Goal: Task Accomplishment & Management: Use online tool/utility

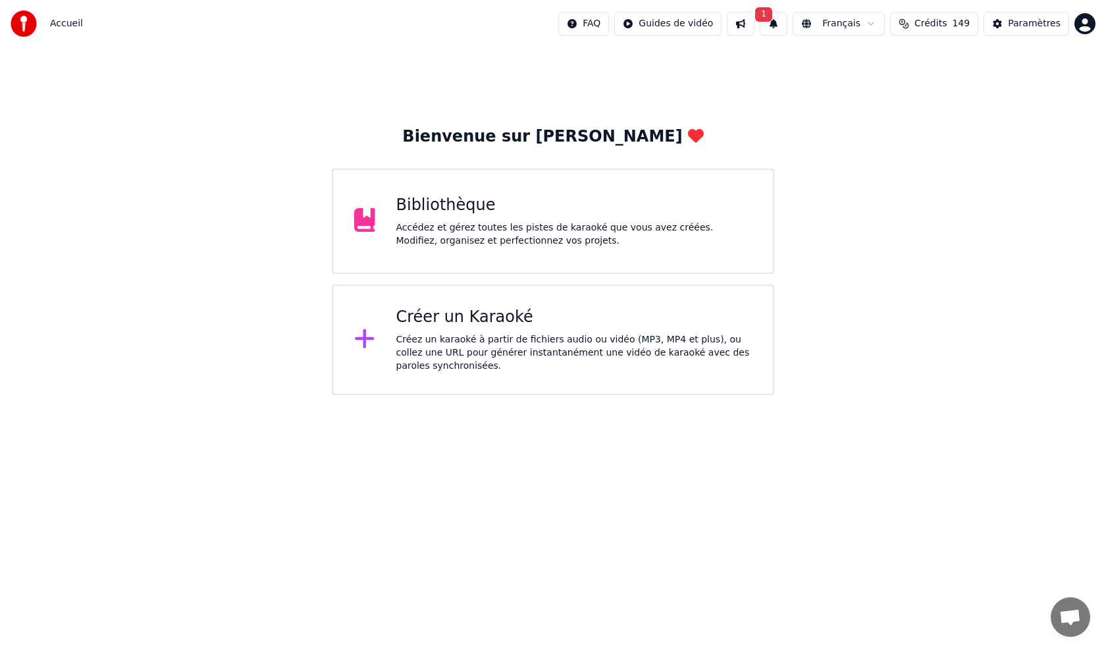
click at [433, 312] on div "Créer un Karaoké" at bounding box center [574, 317] width 356 height 21
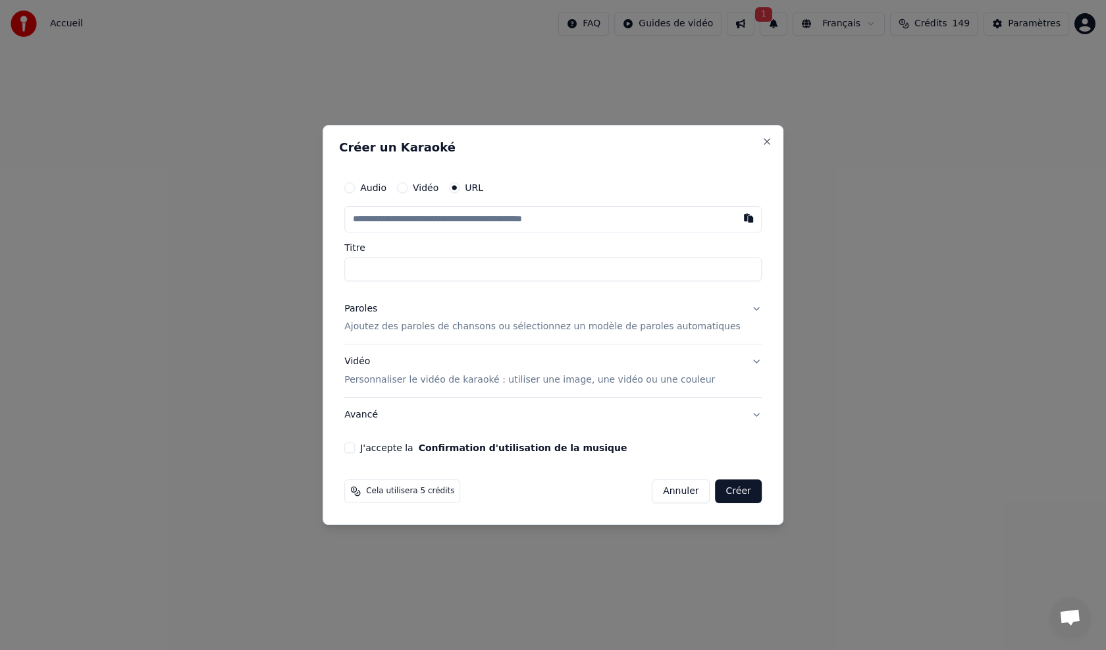
click at [408, 188] on button "Vidéo" at bounding box center [402, 187] width 11 height 11
click at [376, 309] on div "Paroles" at bounding box center [360, 308] width 33 height 13
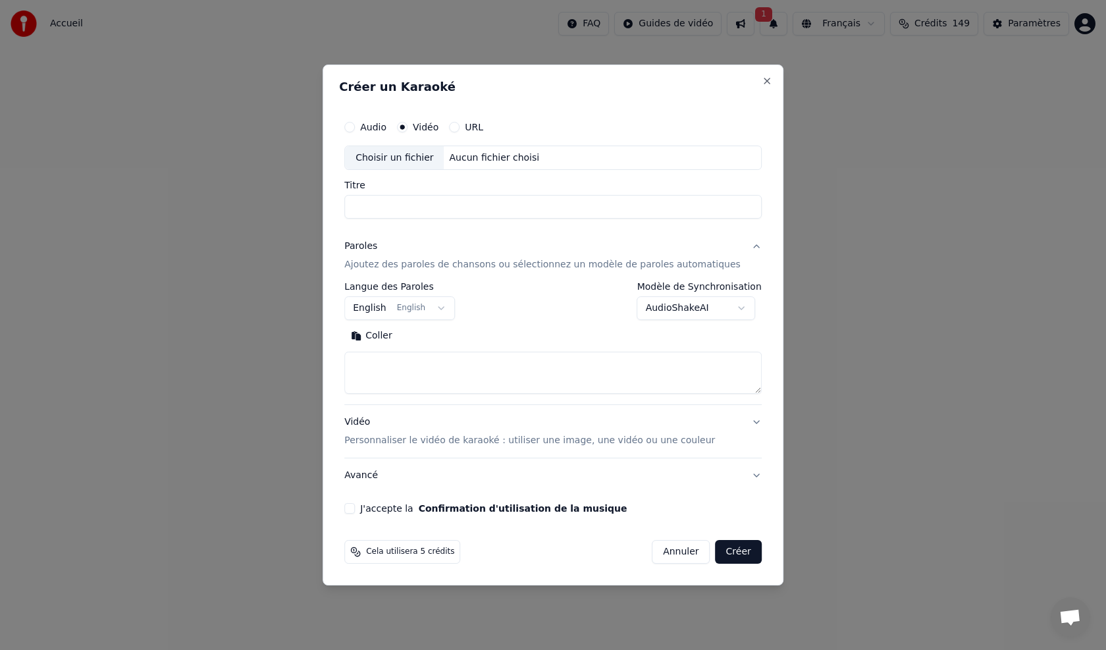
click at [398, 331] on button "Coller" at bounding box center [371, 336] width 55 height 21
click at [375, 184] on label "Titre" at bounding box center [553, 185] width 418 height 9
click at [375, 196] on input "Titre" at bounding box center [553, 208] width 418 height 24
click at [430, 161] on div "Choisir un fichier" at bounding box center [394, 158] width 99 height 24
click at [460, 129] on button "URL" at bounding box center [454, 127] width 11 height 11
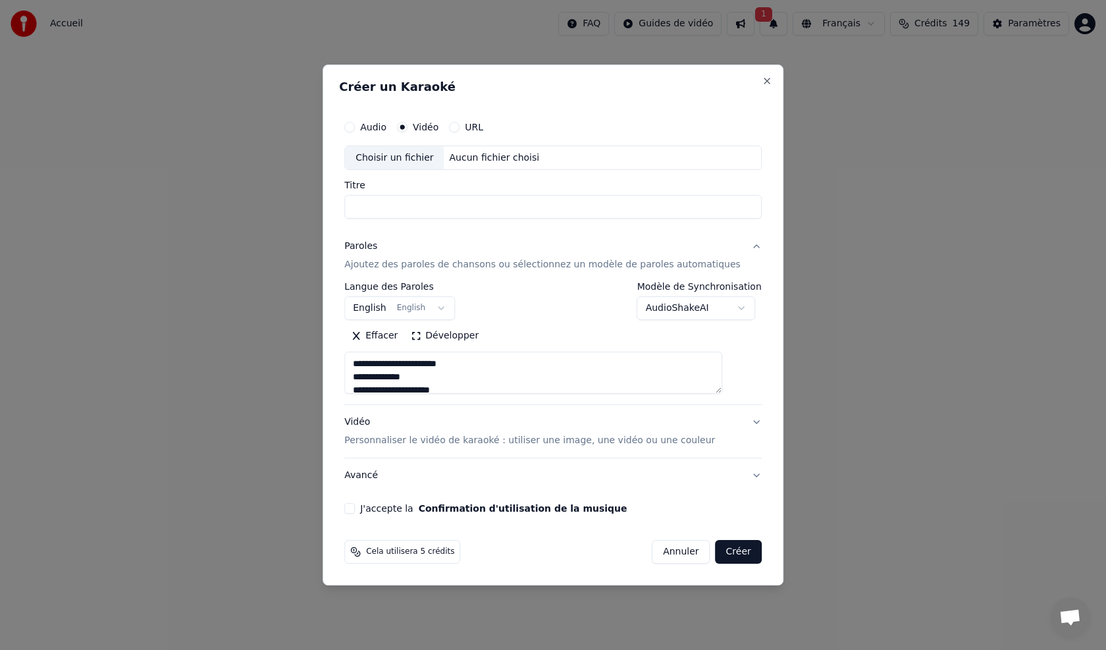
type textarea "**********"
click at [736, 160] on button "button" at bounding box center [749, 157] width 26 height 24
type input "**********"
type textarea "**********"
type input "**********"
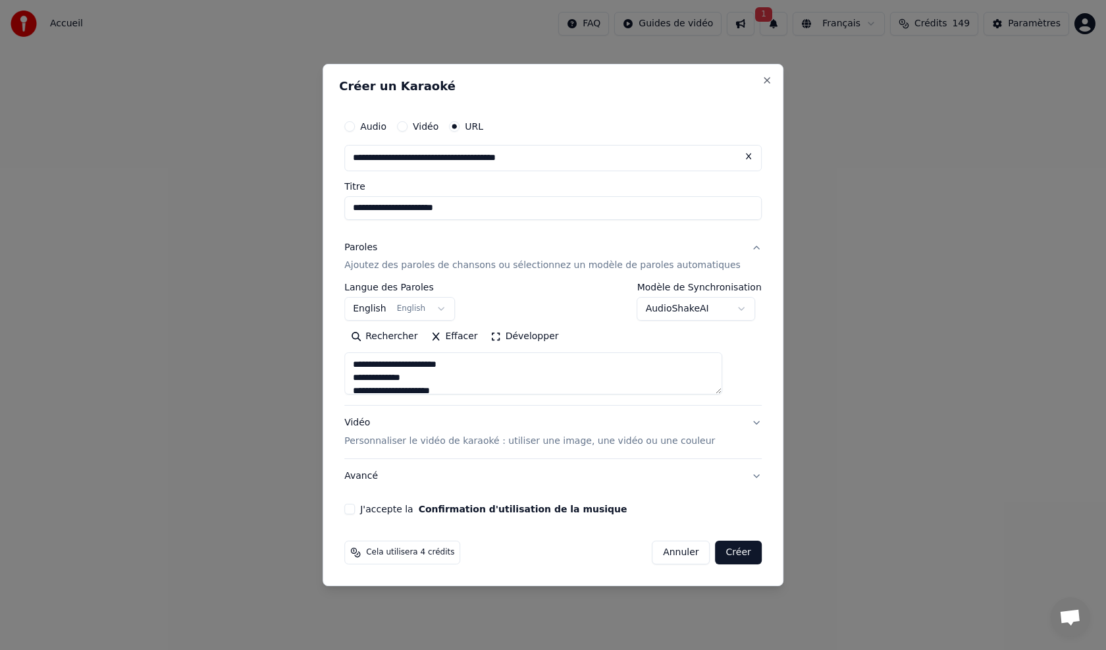
type textarea "**********"
click at [732, 555] on button "Créer" at bounding box center [739, 553] width 46 height 24
select select "**"
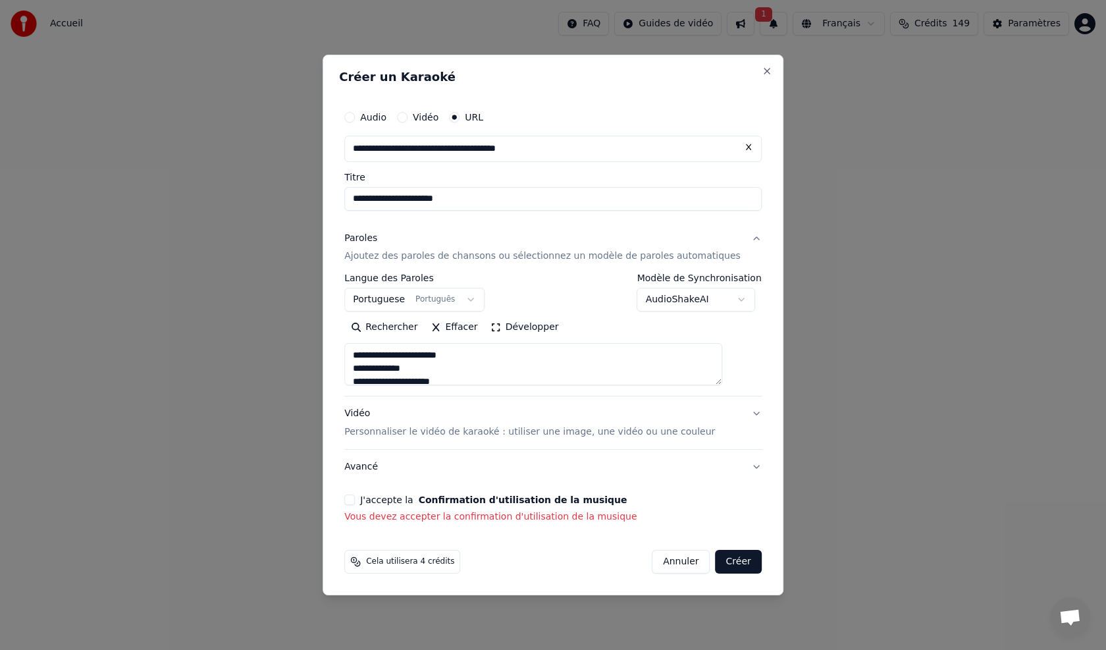
drag, startPoint x: 375, startPoint y: 497, endPoint x: 369, endPoint y: 506, distance: 11.2
click at [374, 497] on div "J'accepte la Confirmation d'utilisation de la musique" at bounding box center [553, 500] width 418 height 11
click at [355, 502] on button "J'accepte la Confirmation d'utilisation de la musique" at bounding box center [349, 500] width 11 height 11
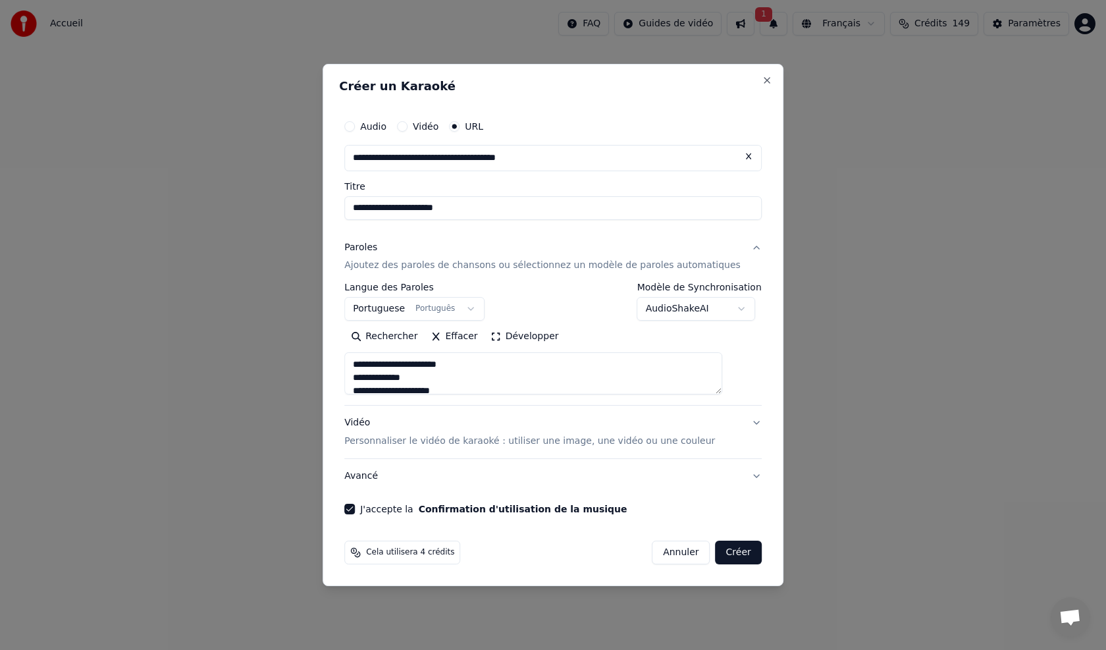
click at [716, 550] on button "Créer" at bounding box center [739, 553] width 46 height 24
type textarea "**********"
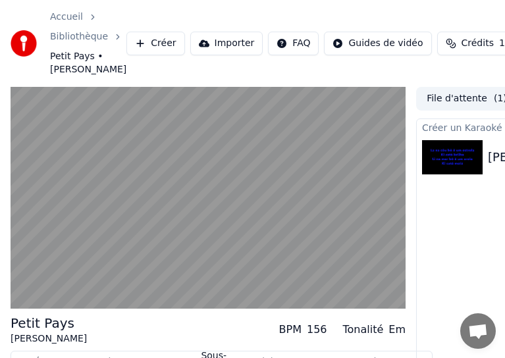
drag, startPoint x: 365, startPoint y: 7, endPoint x: 541, endPoint y: -41, distance: 181.6
click at [505, 0] on html "Accueil Bibliothèque Petit Pays • [PERSON_NAME] Créer Importer FAQ Guides de vi…" at bounding box center [252, 179] width 505 height 358
drag, startPoint x: 321, startPoint y: 1, endPoint x: 400, endPoint y: 3, distance: 79.0
click at [418, 0] on html "Accueil Bibliothèque Petit Pays • [PERSON_NAME] Créer Importer FAQ Guides de vi…" at bounding box center [252, 179] width 505 height 358
drag, startPoint x: 253, startPoint y: 7, endPoint x: 213, endPoint y: 119, distance: 118.1
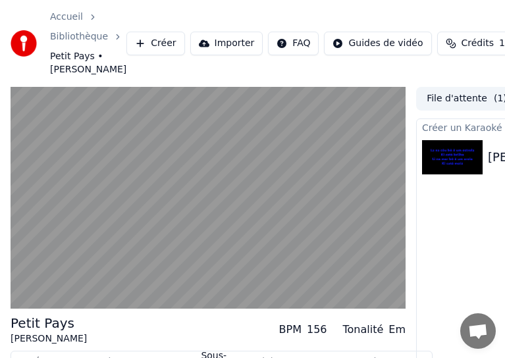
click at [210, 89] on div "Accueil Bibliothèque Petit Pays • [PERSON_NAME] Créer Importer FAQ Guides de vi…" at bounding box center [252, 179] width 505 height 358
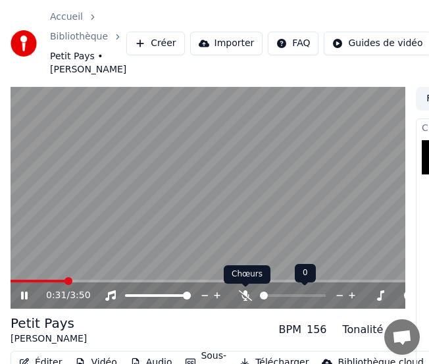
click at [250, 296] on icon at bounding box center [245, 295] width 13 height 11
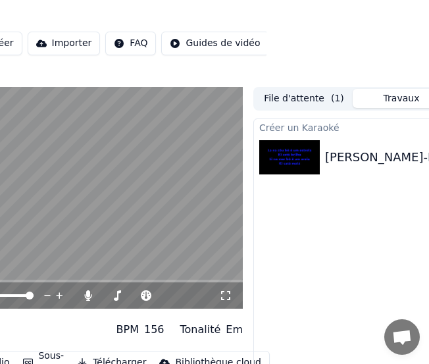
scroll to position [0, 181]
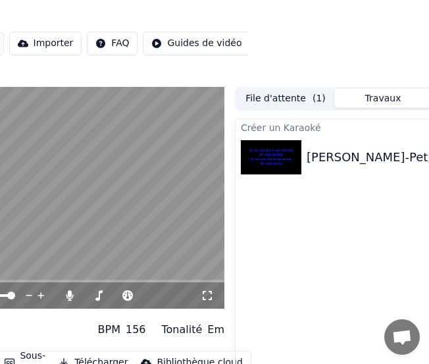
drag, startPoint x: 332, startPoint y: 258, endPoint x: 313, endPoint y: 309, distance: 54.0
click at [315, 265] on div "Créer un Karaoké [PERSON_NAME]-Petit Pays Jouer" at bounding box center [383, 274] width 296 height 310
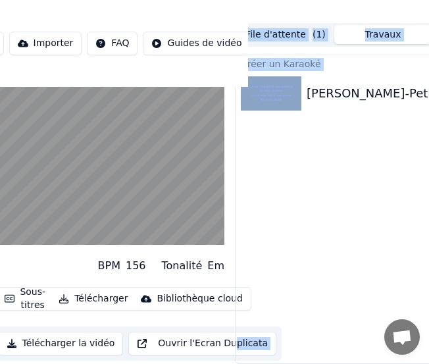
drag, startPoint x: 292, startPoint y: 364, endPoint x: 207, endPoint y: 380, distance: 86.5
click at [207, 300] on html "Accueil Bibliothèque Petit Pays • [PERSON_NAME] Créer Importer FAQ Guides de vi…" at bounding box center [33, 118] width 429 height 364
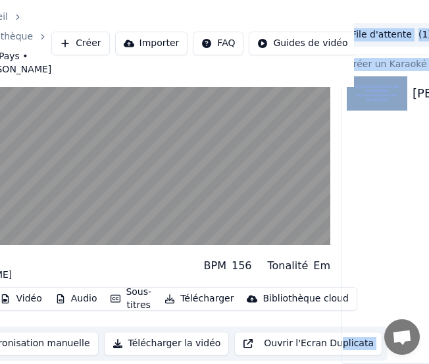
scroll to position [73, 0]
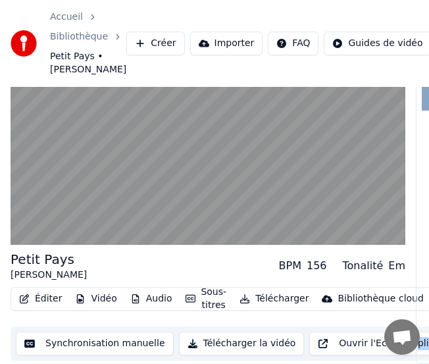
drag, startPoint x: 271, startPoint y: 9, endPoint x: -71, endPoint y: 111, distance: 357.3
click at [0, 111] on html "Accueil Bibliothèque Petit Pays • [PERSON_NAME] Créer Importer FAQ Guides de vi…" at bounding box center [214, 118] width 429 height 364
drag, startPoint x: 199, startPoint y: 3, endPoint x: 199, endPoint y: -26, distance: 28.3
click at [199, 0] on html "Accueil Bibliothèque Petit Pays • [PERSON_NAME] Créer Importer FAQ Guides de vi…" at bounding box center [214, 118] width 429 height 364
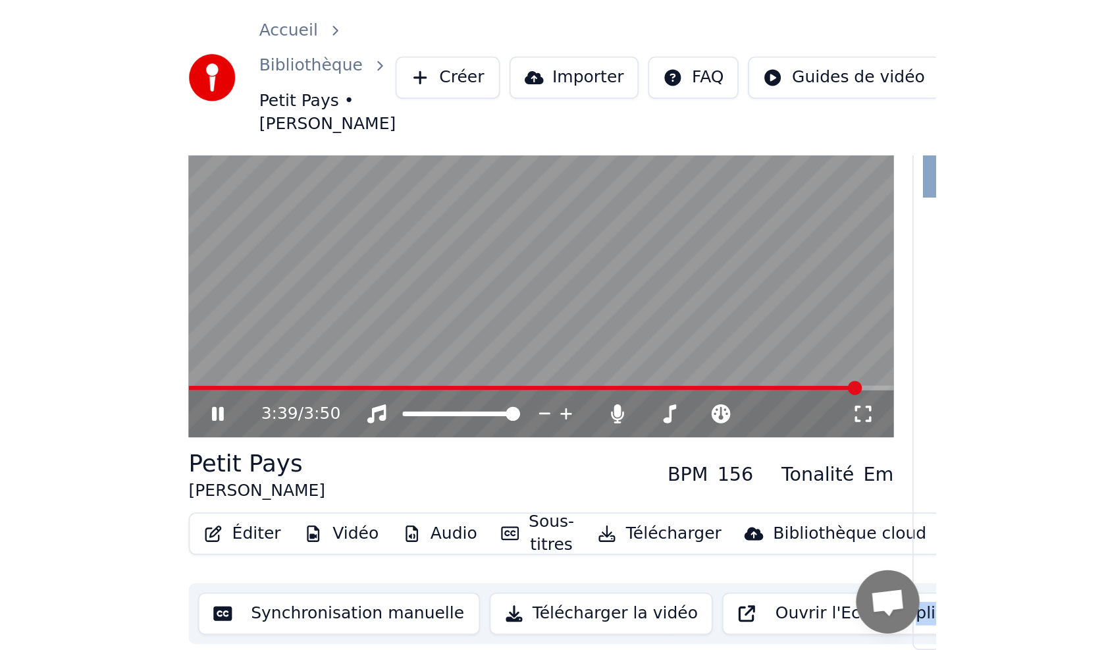
scroll to position [0, 0]
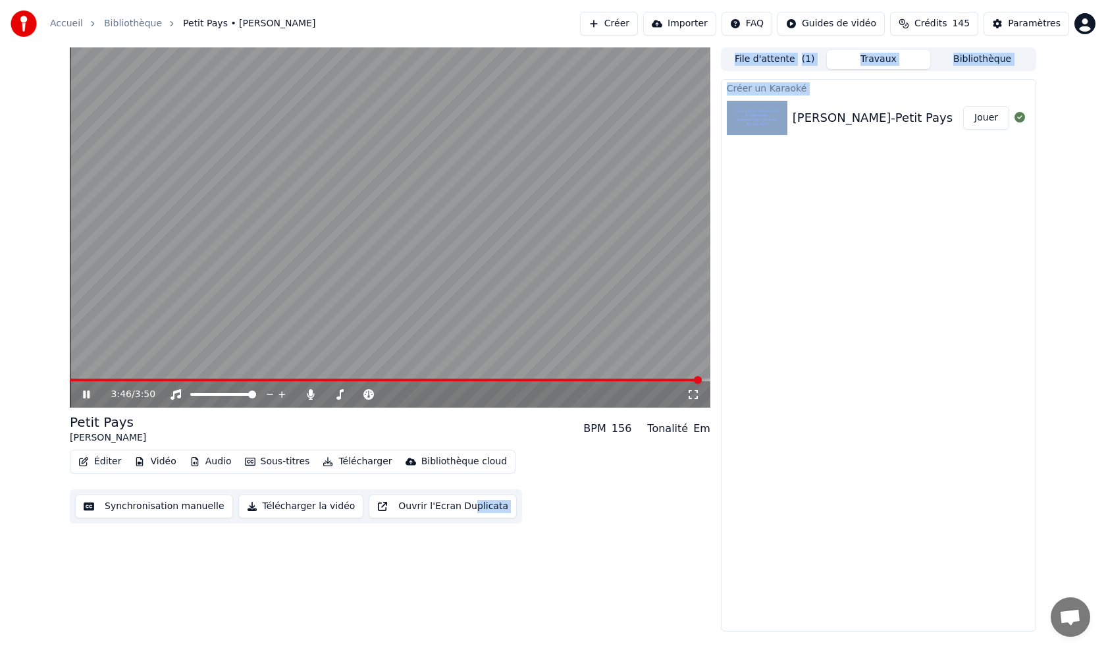
click at [272, 506] on button "Télécharger la vidéo" at bounding box center [301, 507] width 126 height 24
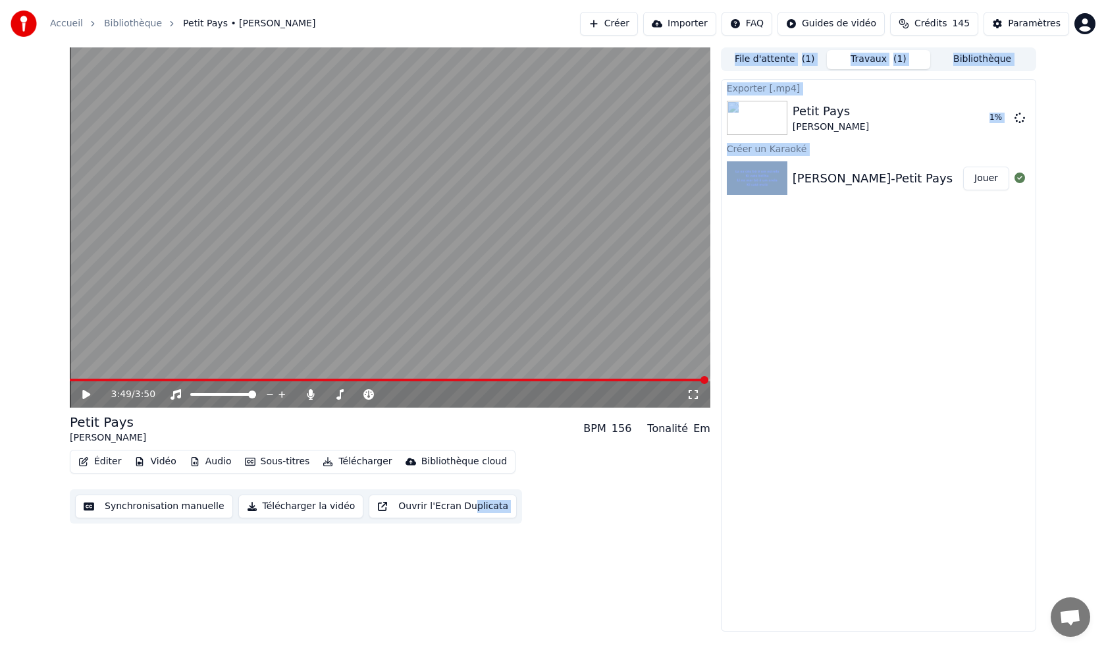
click at [238, 506] on button "Télécharger la vidéo" at bounding box center [301, 507] width 126 height 24
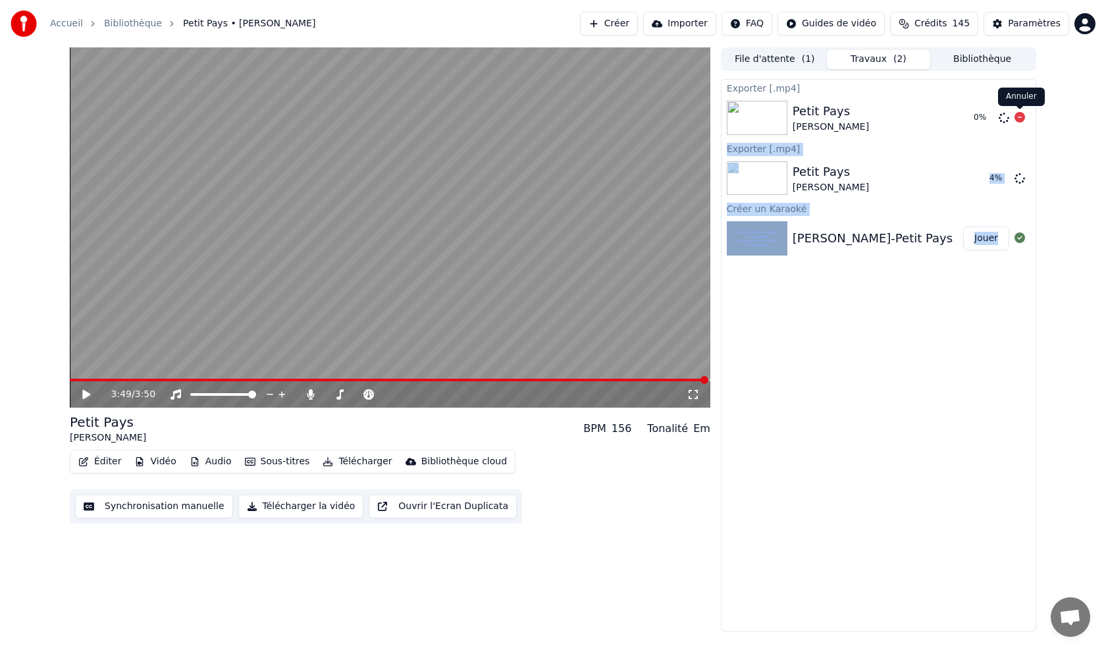
click at [1019, 116] on body "Accueil Bibliothèque Petit Pays • [PERSON_NAME] Créer Importer FAQ Guides de vi…" at bounding box center [553, 325] width 1106 height 650
click at [1026, 99] on div "[PERSON_NAME]" at bounding box center [1021, 97] width 47 height 18
click at [1020, 115] on icon at bounding box center [1020, 117] width 11 height 11
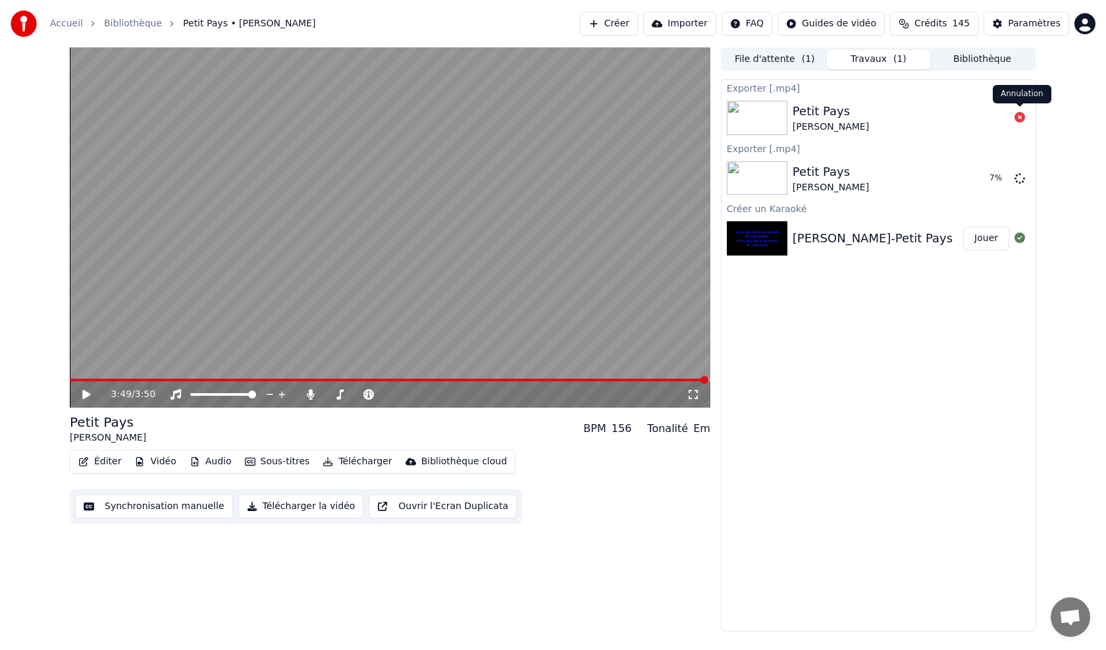
click at [1019, 120] on icon at bounding box center [1020, 117] width 11 height 11
click at [983, 178] on button "Afficher" at bounding box center [981, 179] width 58 height 24
click at [979, 182] on button "Afficher" at bounding box center [981, 179] width 58 height 24
click at [975, 176] on button "Afficher" at bounding box center [981, 179] width 58 height 24
click at [772, 122] on img at bounding box center [757, 118] width 61 height 34
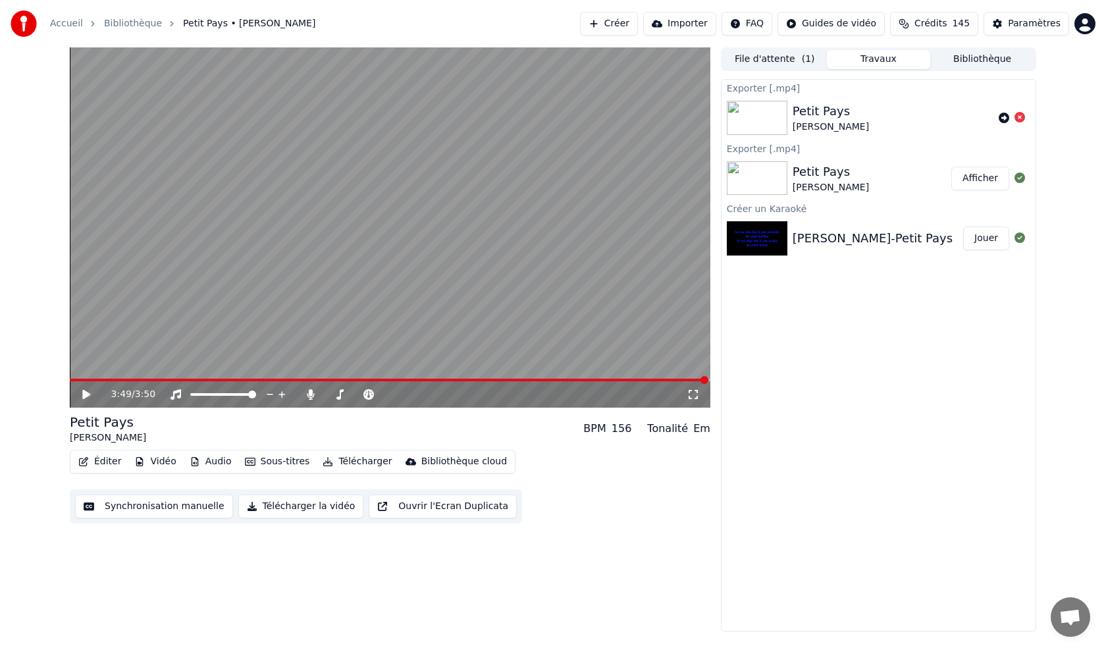
click at [778, 118] on img at bounding box center [757, 118] width 61 height 34
click at [1002, 117] on icon at bounding box center [1004, 118] width 11 height 11
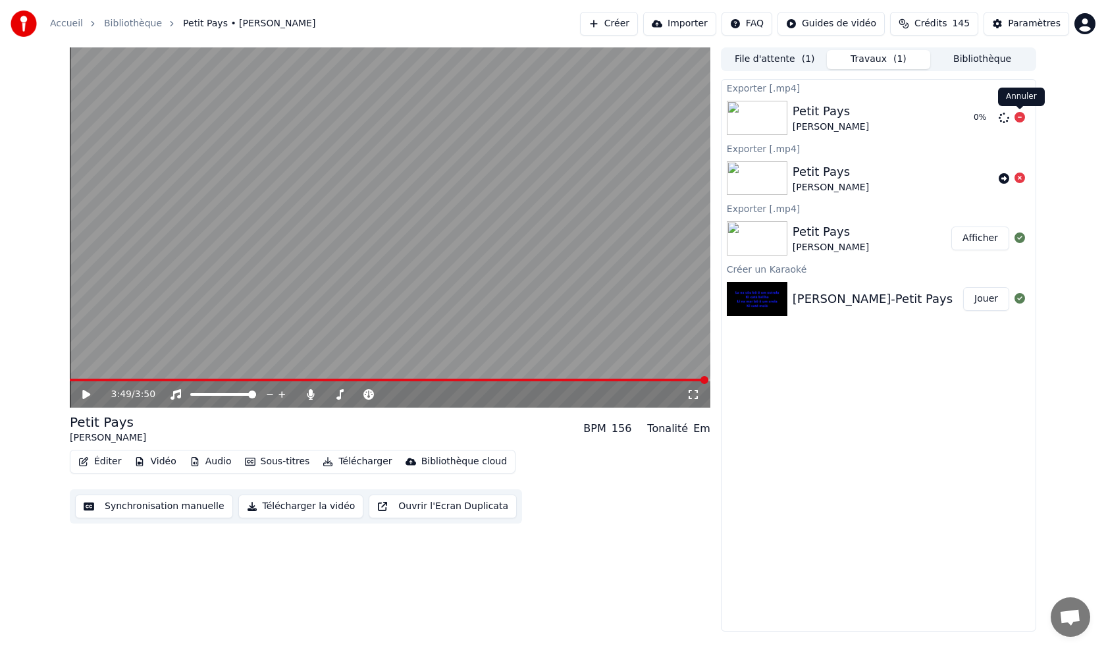
click at [1019, 122] on icon at bounding box center [1020, 117] width 11 height 11
click at [1020, 118] on icon at bounding box center [1020, 117] width 11 height 11
click at [1019, 121] on icon at bounding box center [1020, 117] width 11 height 11
click at [1019, 119] on icon at bounding box center [1020, 117] width 11 height 11
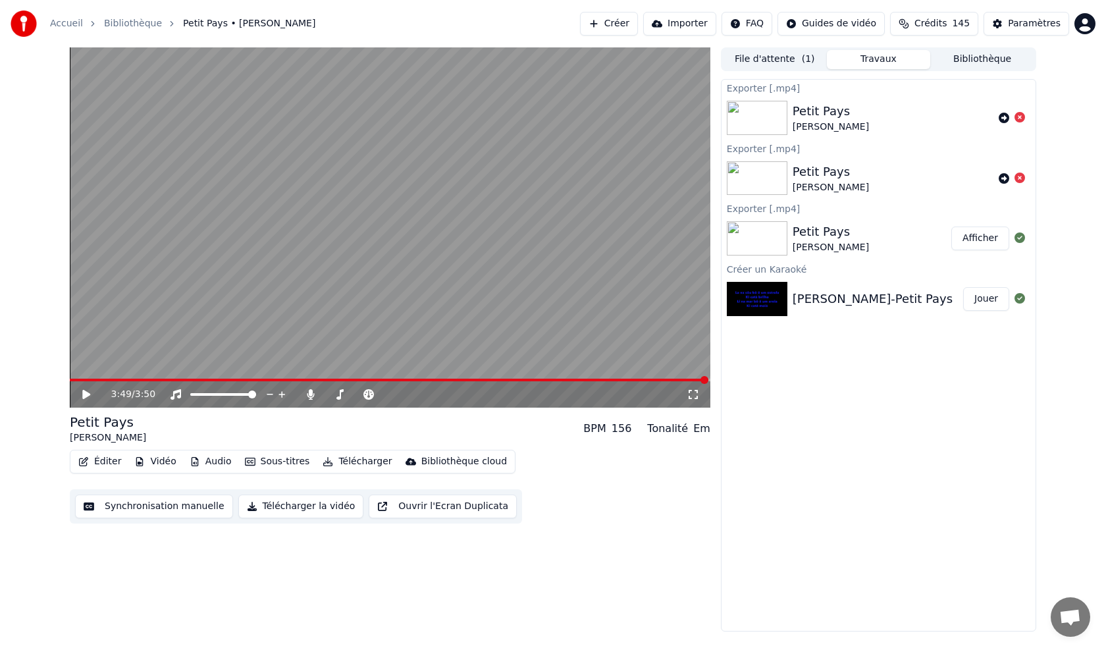
click at [1019, 119] on icon at bounding box center [1020, 117] width 11 height 11
click at [1019, 115] on icon at bounding box center [1020, 117] width 11 height 11
click at [1020, 114] on icon at bounding box center [1020, 117] width 11 height 11
click at [984, 294] on button "Jouer" at bounding box center [986, 299] width 46 height 24
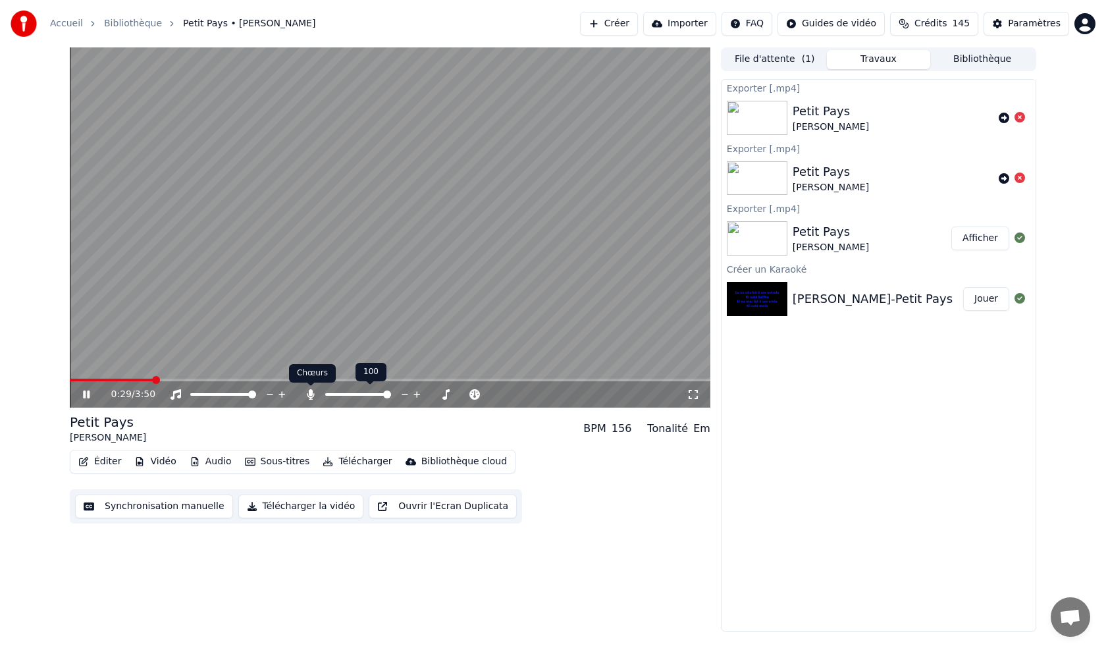
click at [314, 391] on icon at bounding box center [310, 394] width 13 height 11
click at [72, 381] on span at bounding box center [76, 380] width 8 height 8
click at [190, 377] on video at bounding box center [390, 227] width 641 height 360
click at [193, 378] on video at bounding box center [390, 227] width 641 height 360
click at [172, 379] on span at bounding box center [173, 380] width 8 height 8
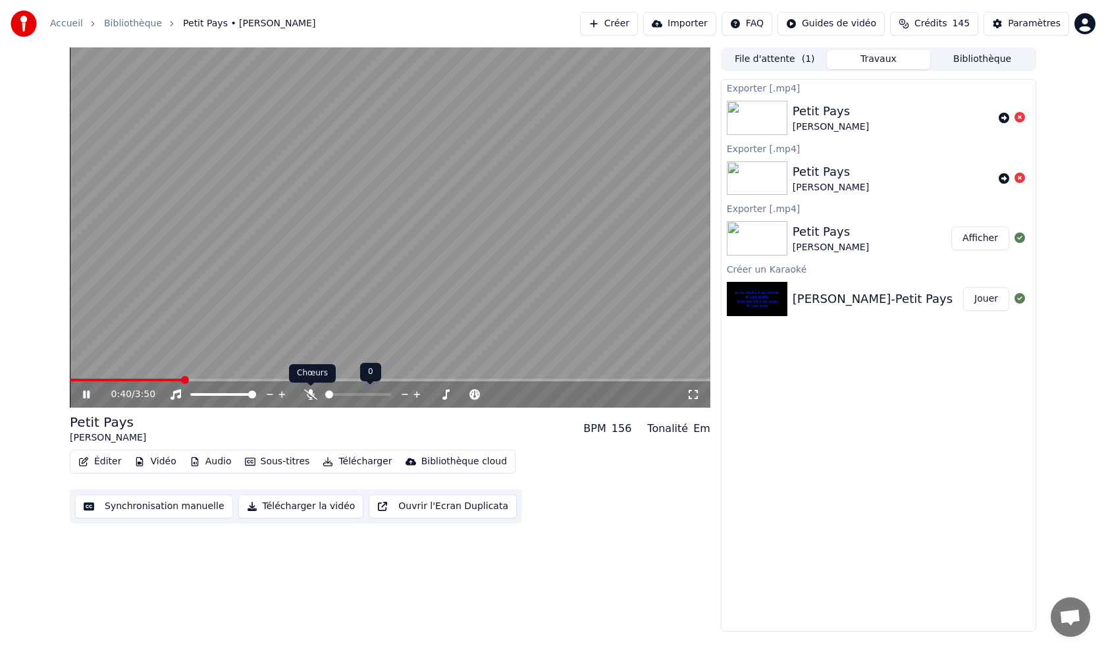
click at [317, 396] on div at bounding box center [370, 394] width 106 height 13
click at [383, 395] on span at bounding box center [379, 395] width 8 height 8
click at [391, 393] on span at bounding box center [358, 394] width 66 height 3
click at [309, 393] on icon at bounding box center [310, 394] width 13 height 11
click at [70, 379] on span at bounding box center [74, 380] width 8 height 8
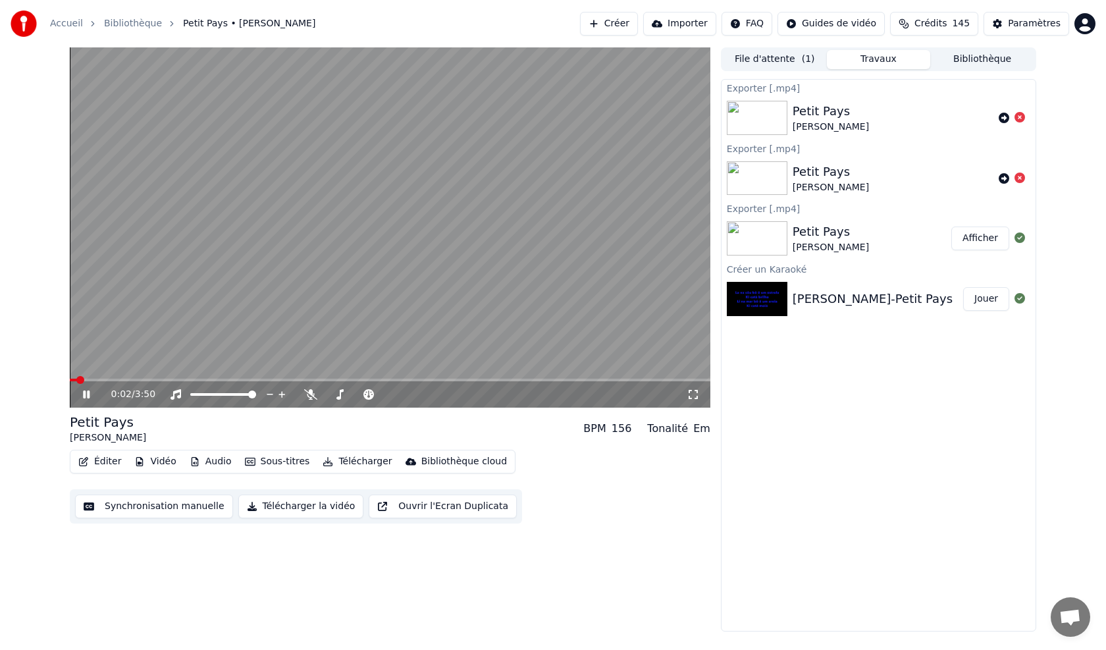
click at [632, 510] on div "Éditer Vidéo Audio Sous-titres Télécharger Bibliothèque cloud Synchronisation m…" at bounding box center [390, 487] width 641 height 74
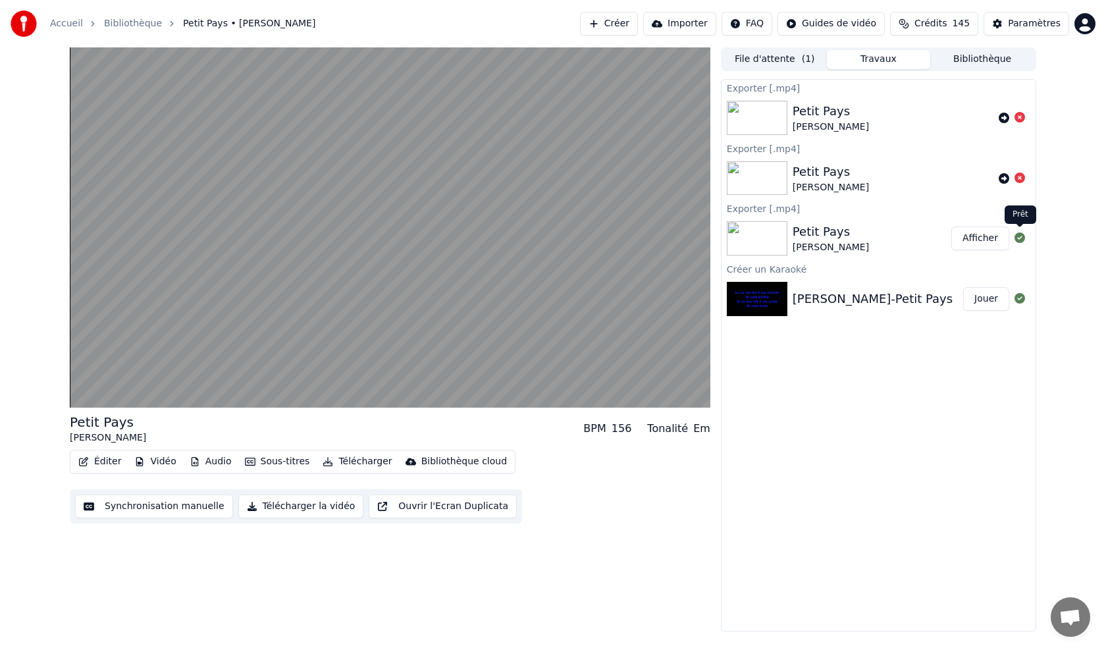
click at [1019, 238] on icon at bounding box center [1020, 237] width 11 height 11
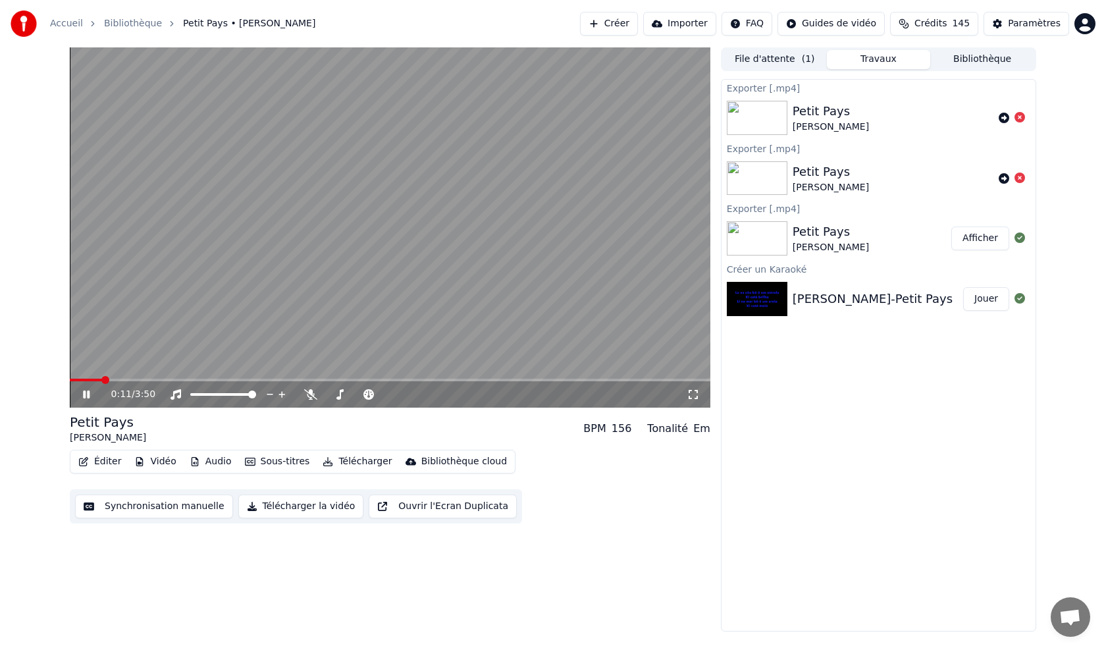
click at [334, 462] on button "Télécharger" at bounding box center [357, 461] width 80 height 18
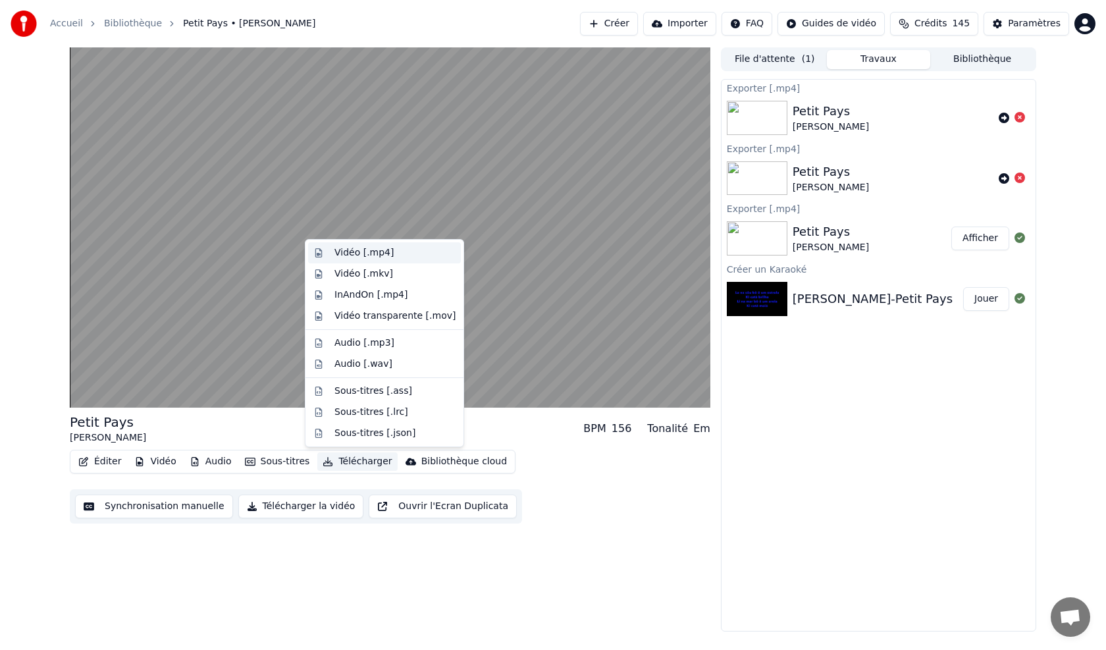
click at [344, 257] on div "Vidéo [.mp4]" at bounding box center [364, 252] width 59 height 13
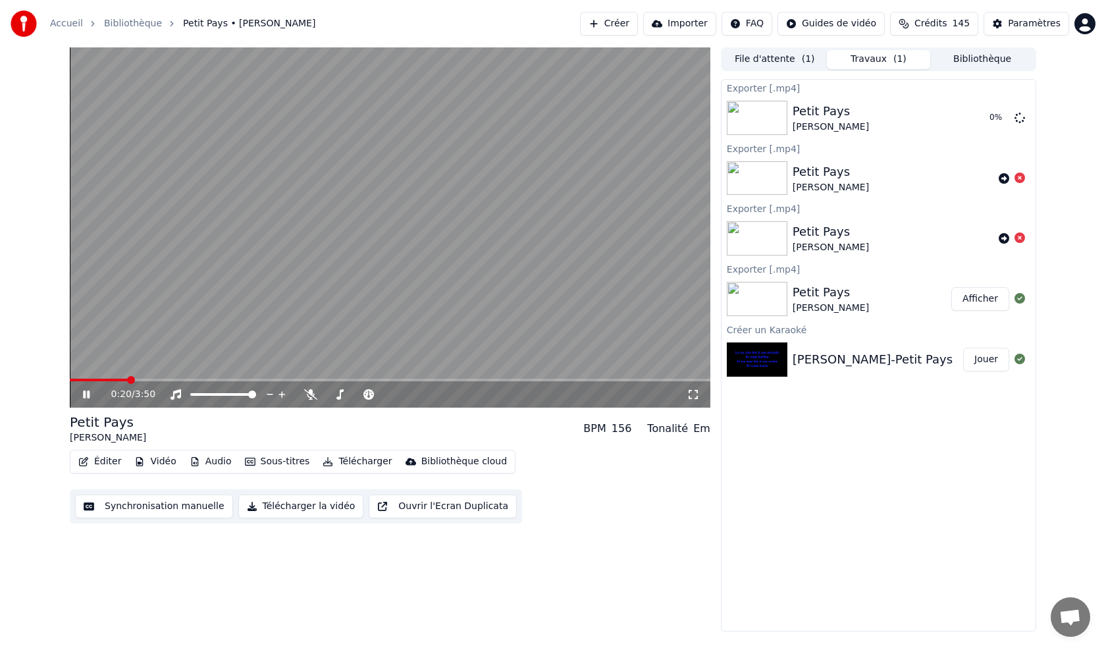
click at [285, 509] on button "Télécharger la vidéo" at bounding box center [301, 507] width 126 height 24
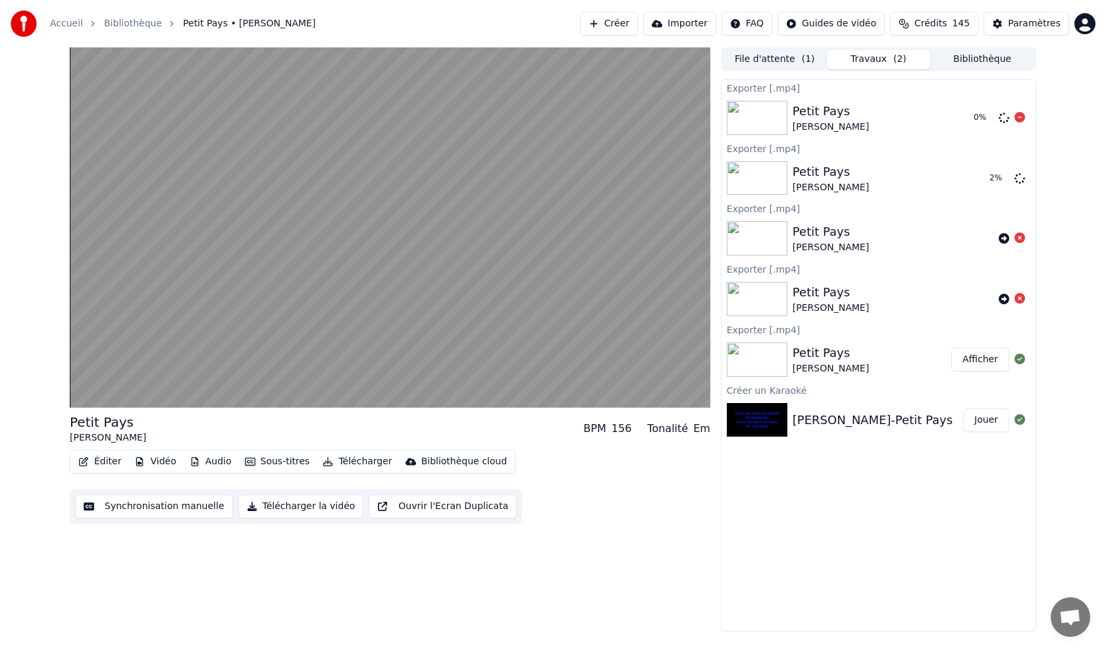
click at [764, 121] on img at bounding box center [757, 118] width 61 height 34
click at [752, 185] on img at bounding box center [757, 178] width 61 height 34
click at [1019, 296] on icon at bounding box center [1020, 298] width 11 height 11
click at [1017, 240] on icon at bounding box center [1020, 237] width 11 height 11
click at [1019, 236] on icon at bounding box center [1020, 237] width 11 height 11
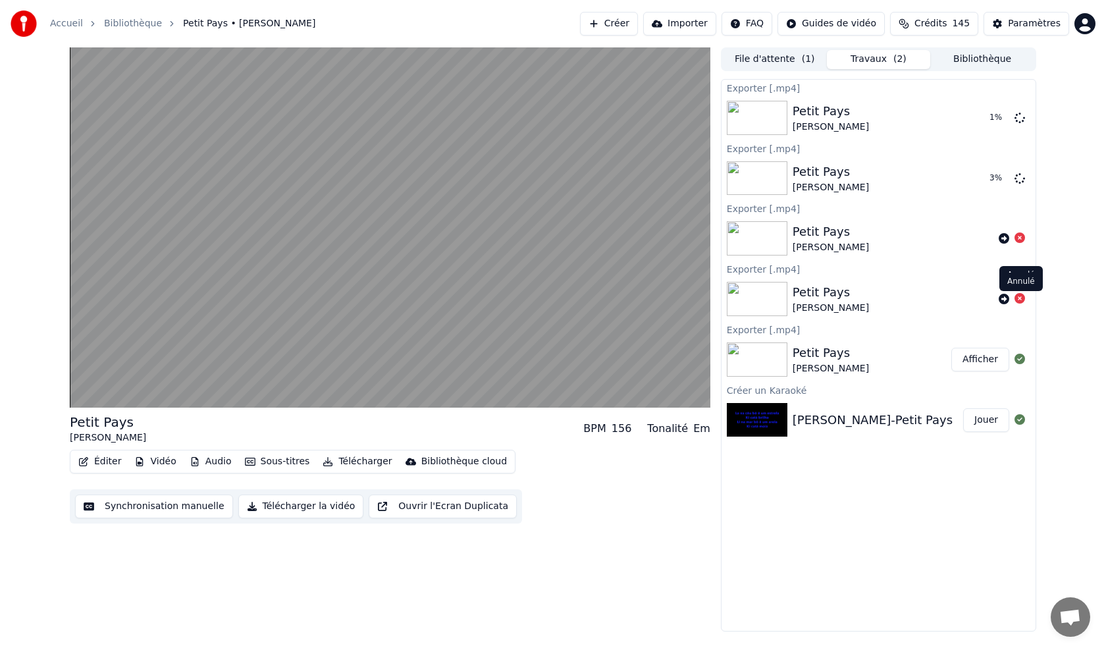
click at [1021, 297] on icon at bounding box center [1020, 298] width 11 height 11
click at [1021, 298] on icon at bounding box center [1020, 298] width 11 height 11
click at [1019, 239] on icon at bounding box center [1020, 237] width 11 height 11
click at [1017, 222] on div "[PERSON_NAME]" at bounding box center [1021, 221] width 43 height 18
click at [1017, 238] on icon at bounding box center [1020, 237] width 11 height 11
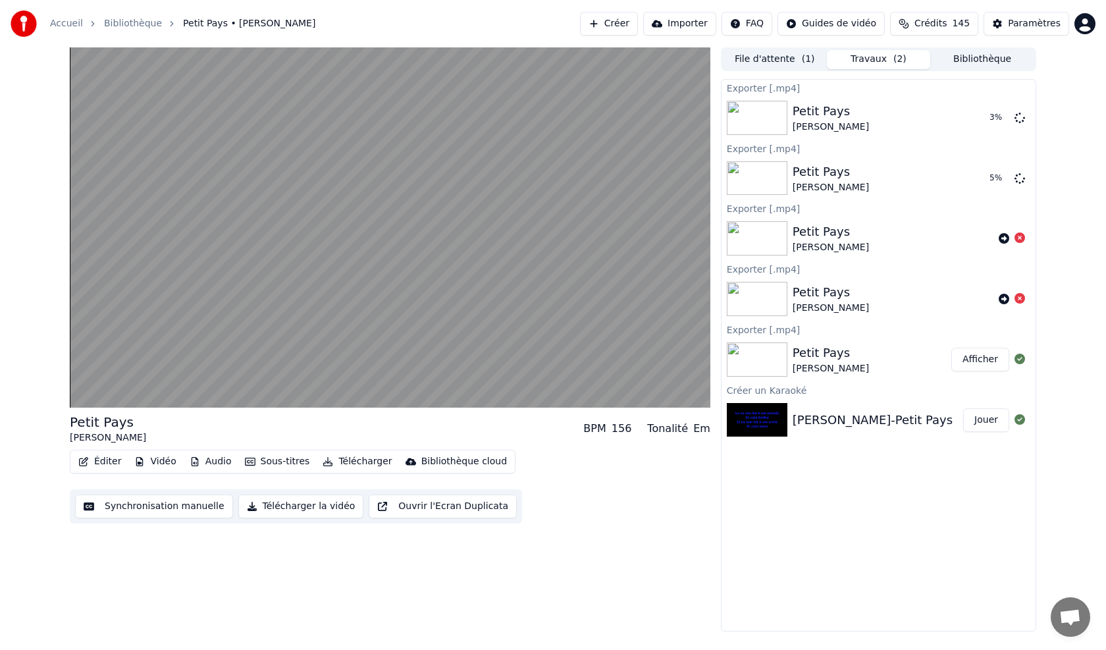
click at [762, 507] on div "Exporter [.mp4] Petit Pays [PERSON_NAME] 3 % Exporter [.mp4] Petit Pays [PERSON…" at bounding box center [878, 355] width 315 height 552
click at [421, 507] on button "Ouvrir l'Ecran Duplicata" at bounding box center [443, 507] width 148 height 24
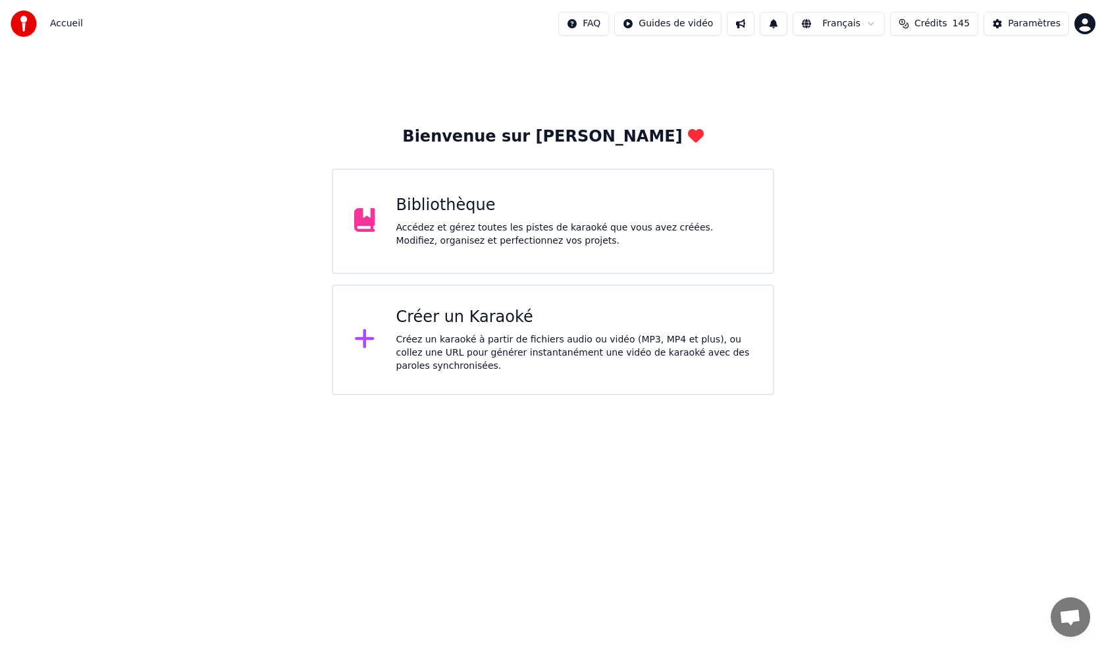
click at [486, 350] on div "Créez un karaoké à partir de fichiers audio ou vidéo (MP3, MP4 et plus), ou col…" at bounding box center [574, 353] width 356 height 40
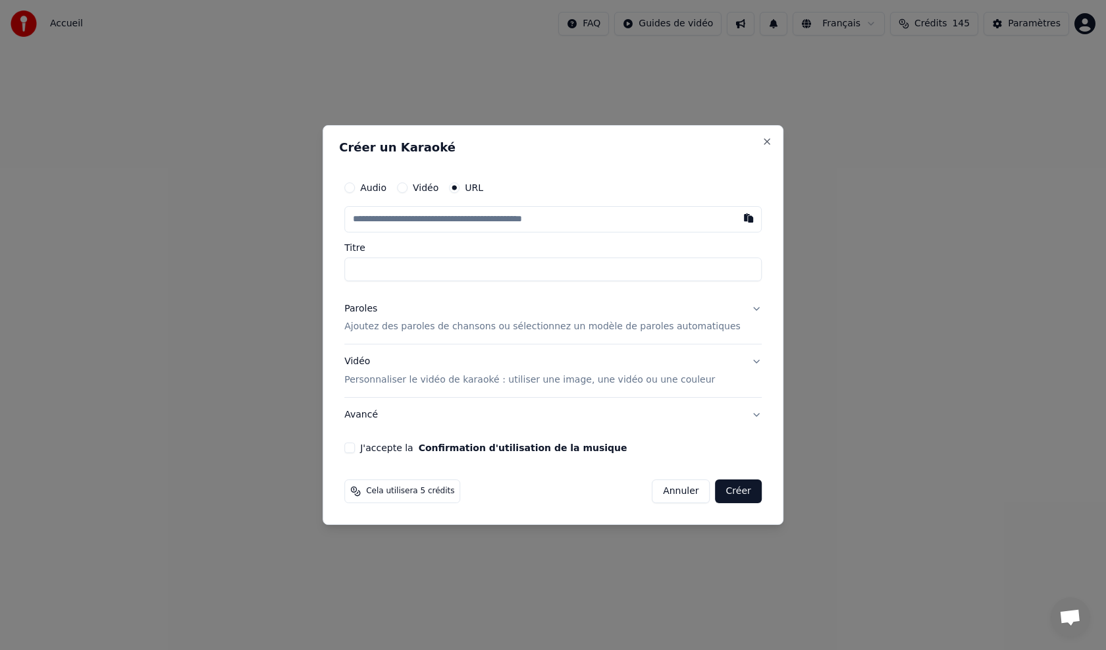
click at [435, 215] on input "text" at bounding box center [553, 219] width 418 height 26
click at [736, 221] on button "button" at bounding box center [749, 218] width 26 height 24
click at [736, 219] on button "button" at bounding box center [749, 218] width 26 height 24
type input "**********"
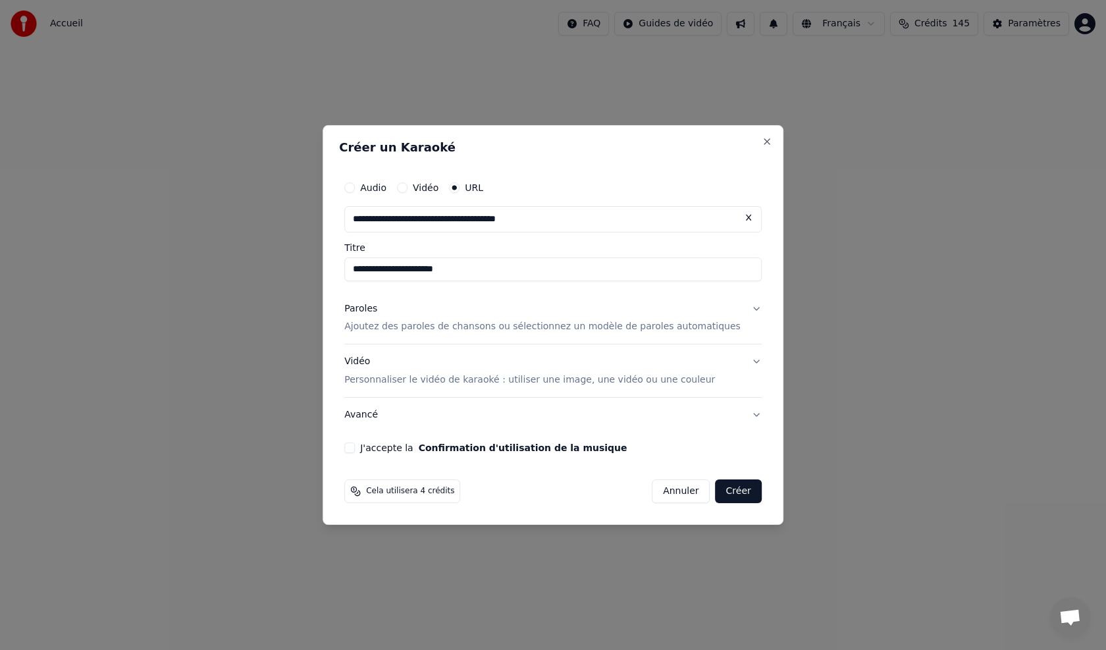
click at [389, 380] on p "Personnaliser le vidéo de karaoké : utiliser une image, une vidéo ou une couleur" at bounding box center [529, 379] width 371 height 13
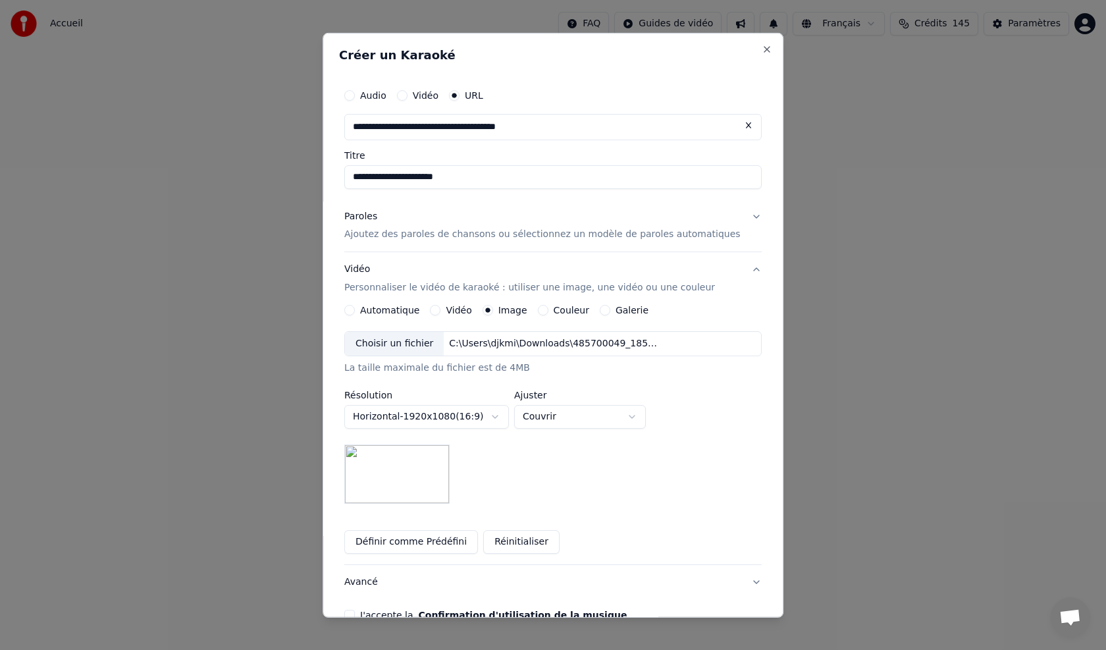
click at [373, 271] on div "Vidéo Personnaliser le vidéo de karaoké : utiliser une image, une vidéo ou une …" at bounding box center [529, 279] width 371 height 32
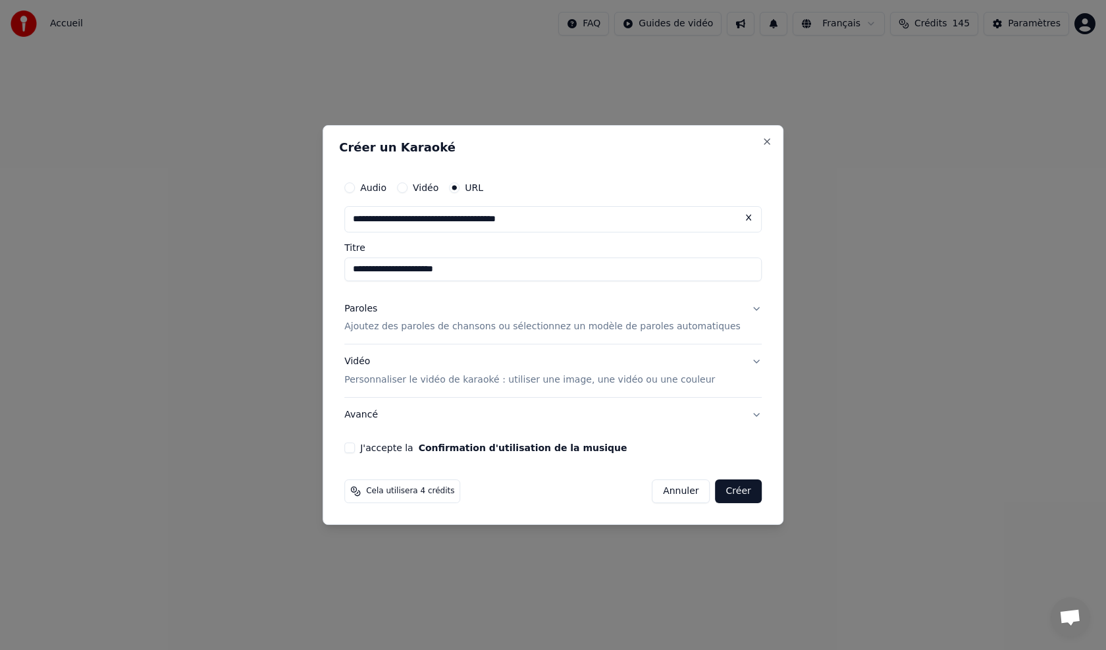
click at [377, 310] on div "Paroles" at bounding box center [360, 308] width 33 height 13
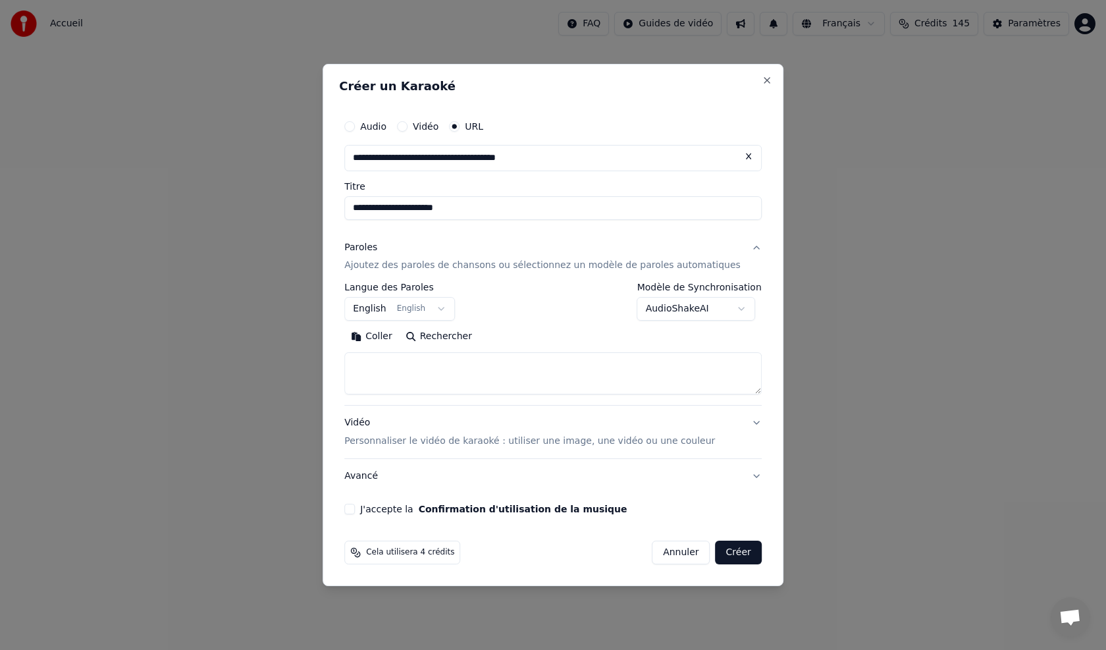
click at [391, 338] on button "Coller" at bounding box center [371, 337] width 55 height 21
type textarea "**********"
drag, startPoint x: 605, startPoint y: 369, endPoint x: 356, endPoint y: 354, distance: 248.7
click at [358, 355] on div "**********" at bounding box center [553, 325] width 461 height 523
click at [467, 340] on button "Effacer" at bounding box center [454, 337] width 60 height 21
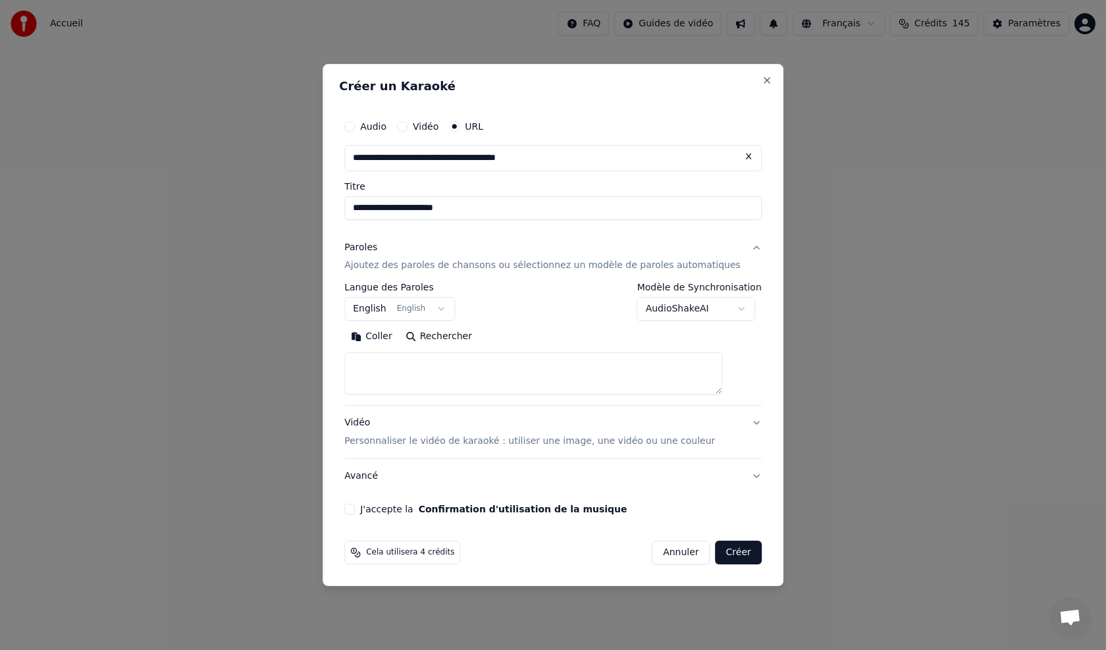
click at [398, 337] on button "Coller" at bounding box center [371, 337] width 55 height 21
type textarea "**********"
click at [722, 551] on button "Créer" at bounding box center [739, 553] width 46 height 24
select select "**"
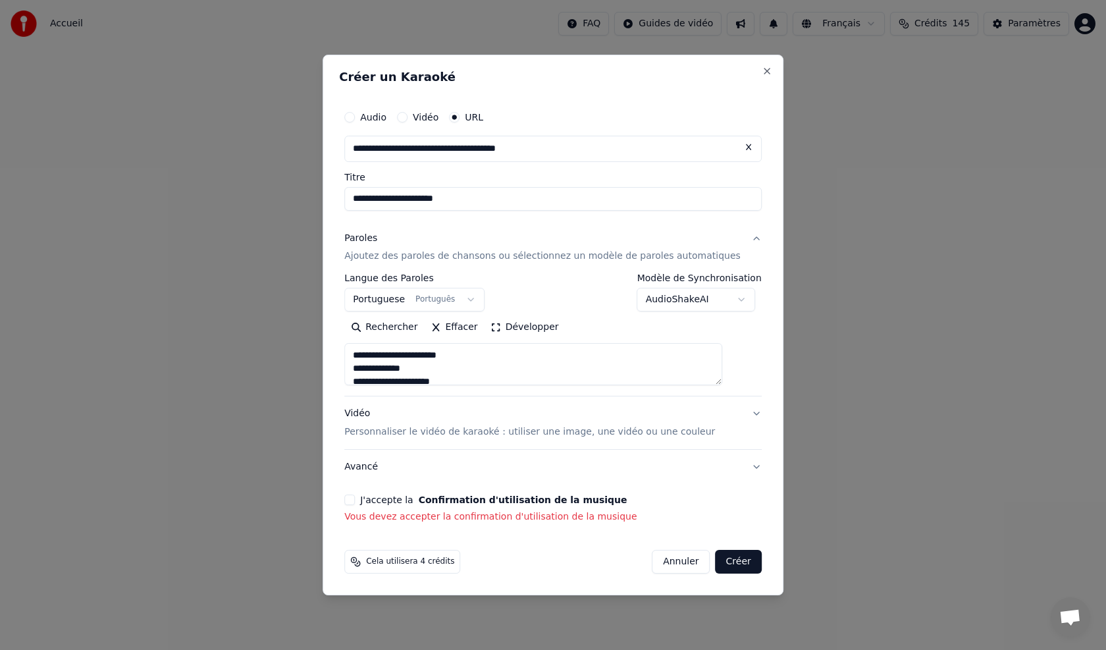
click at [355, 501] on button "J'accepte la Confirmation d'utilisation de la musique" at bounding box center [349, 500] width 11 height 11
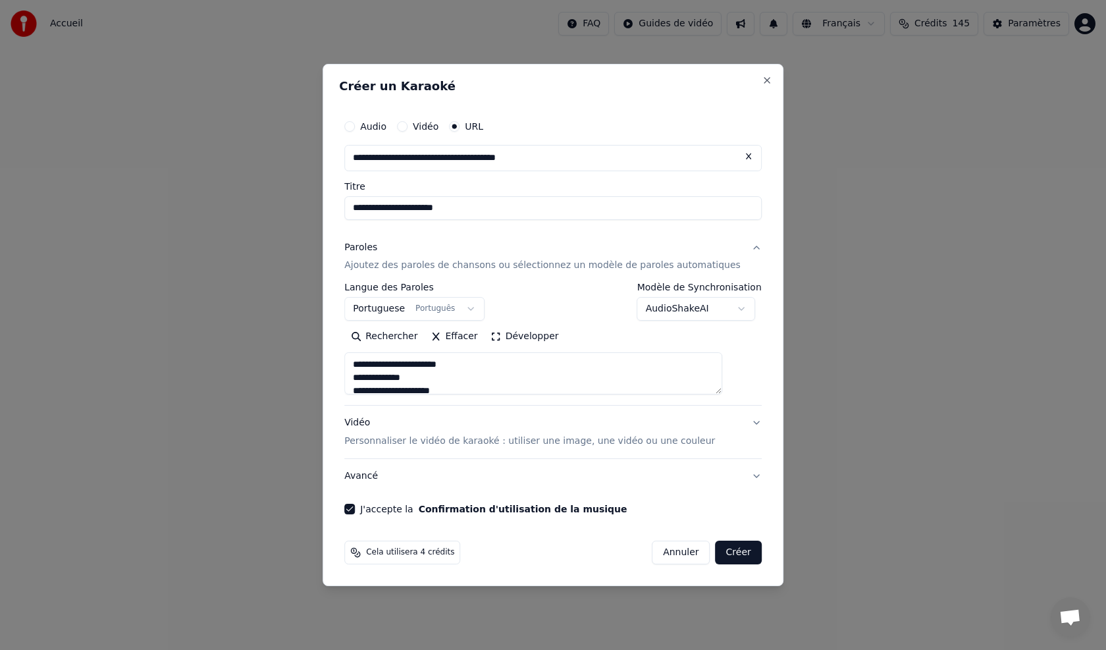
click at [716, 554] on button "Créer" at bounding box center [739, 553] width 46 height 24
type textarea "**********"
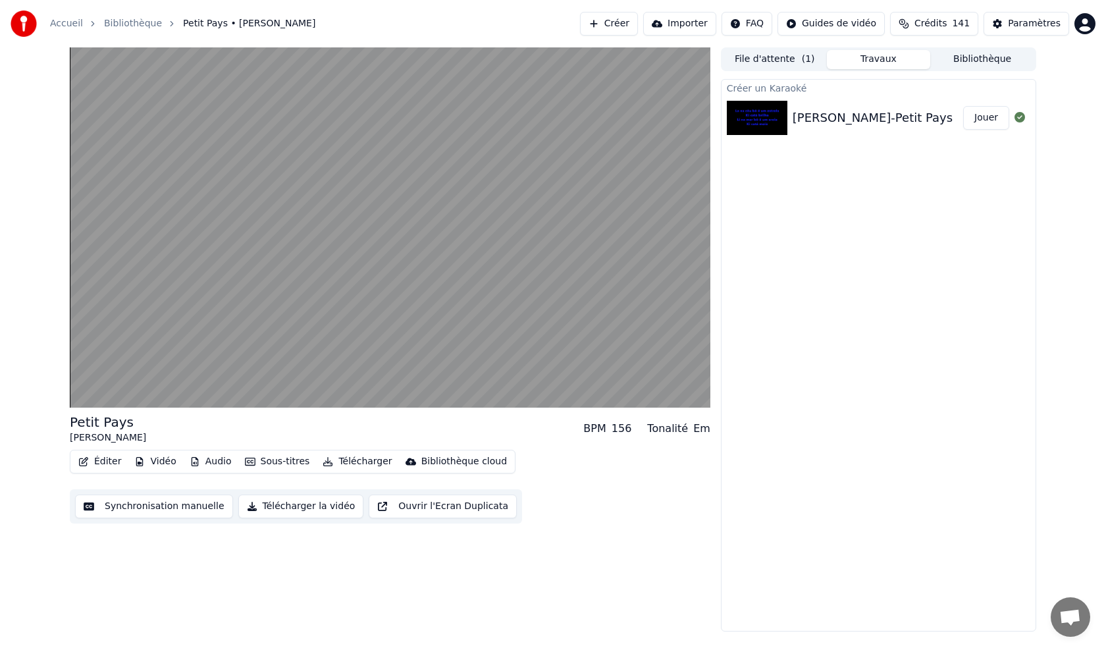
click at [275, 503] on button "Télécharger la vidéo" at bounding box center [301, 507] width 126 height 24
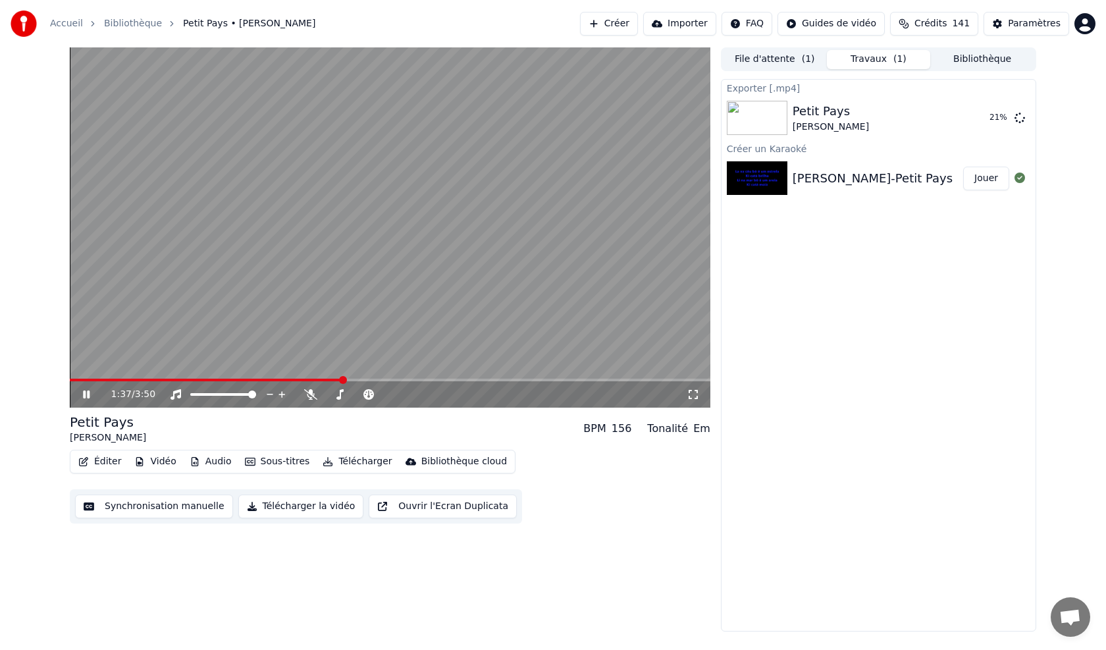
click at [81, 391] on icon at bounding box center [95, 394] width 31 height 11
click at [778, 123] on img at bounding box center [757, 118] width 61 height 34
click at [834, 97] on div "Petit Pays Cesaria Evora 40 %" at bounding box center [879, 117] width 314 height 45
click at [989, 117] on button "Afficher" at bounding box center [981, 118] width 58 height 24
click at [70, 376] on span at bounding box center [74, 380] width 8 height 8
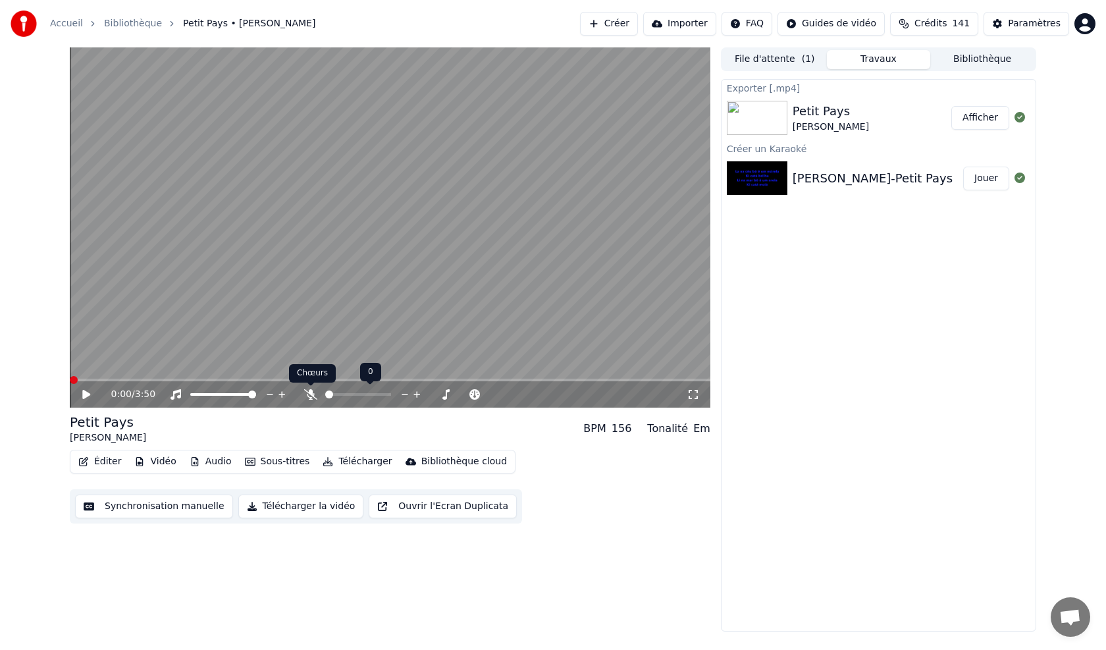
click at [308, 399] on icon at bounding box center [310, 394] width 13 height 11
click at [984, 181] on button "Jouer" at bounding box center [986, 179] width 46 height 24
click at [70, 376] on span at bounding box center [74, 380] width 8 height 8
click at [272, 502] on button "Télécharger la vidéo" at bounding box center [301, 507] width 126 height 24
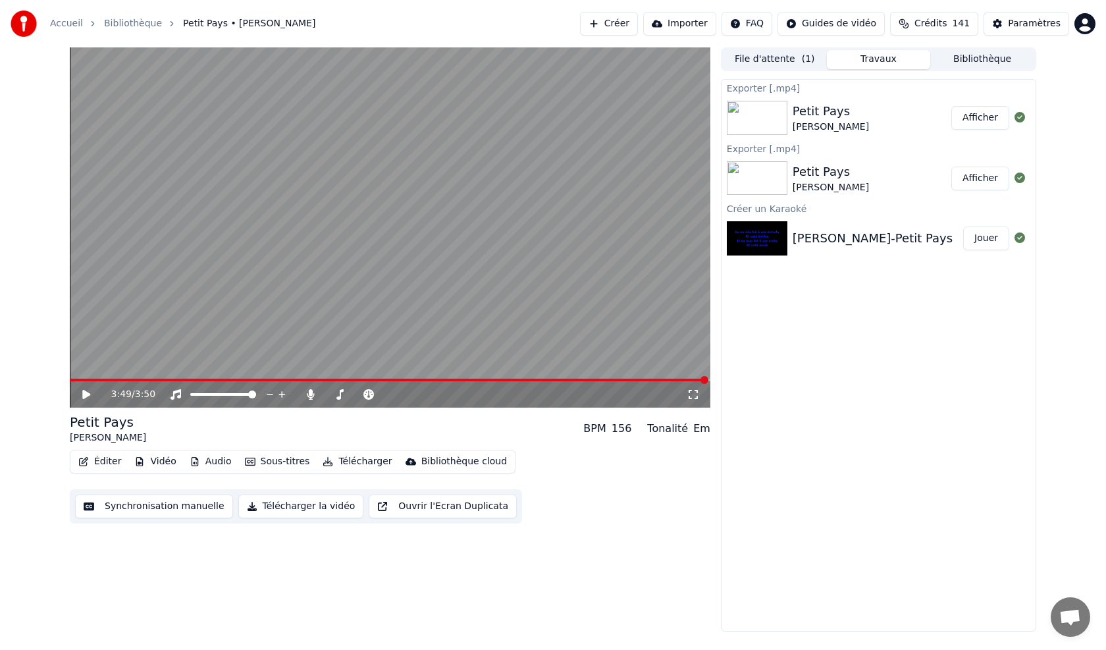
click at [981, 121] on button "Afficher" at bounding box center [981, 118] width 58 height 24
